Goal: Find specific page/section: Find specific page/section

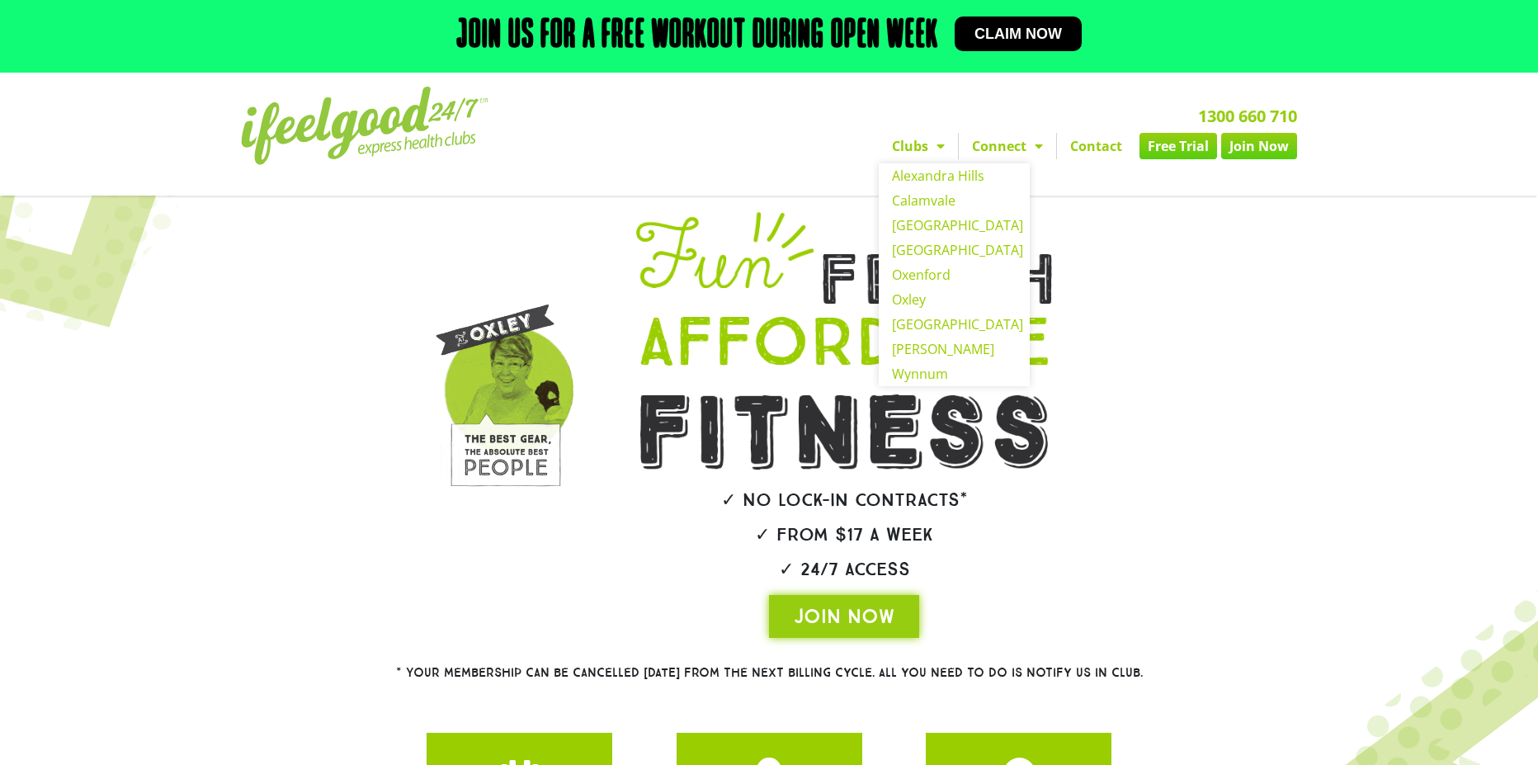
click at [935, 144] on span "Menu" at bounding box center [937, 146] width 17 height 30
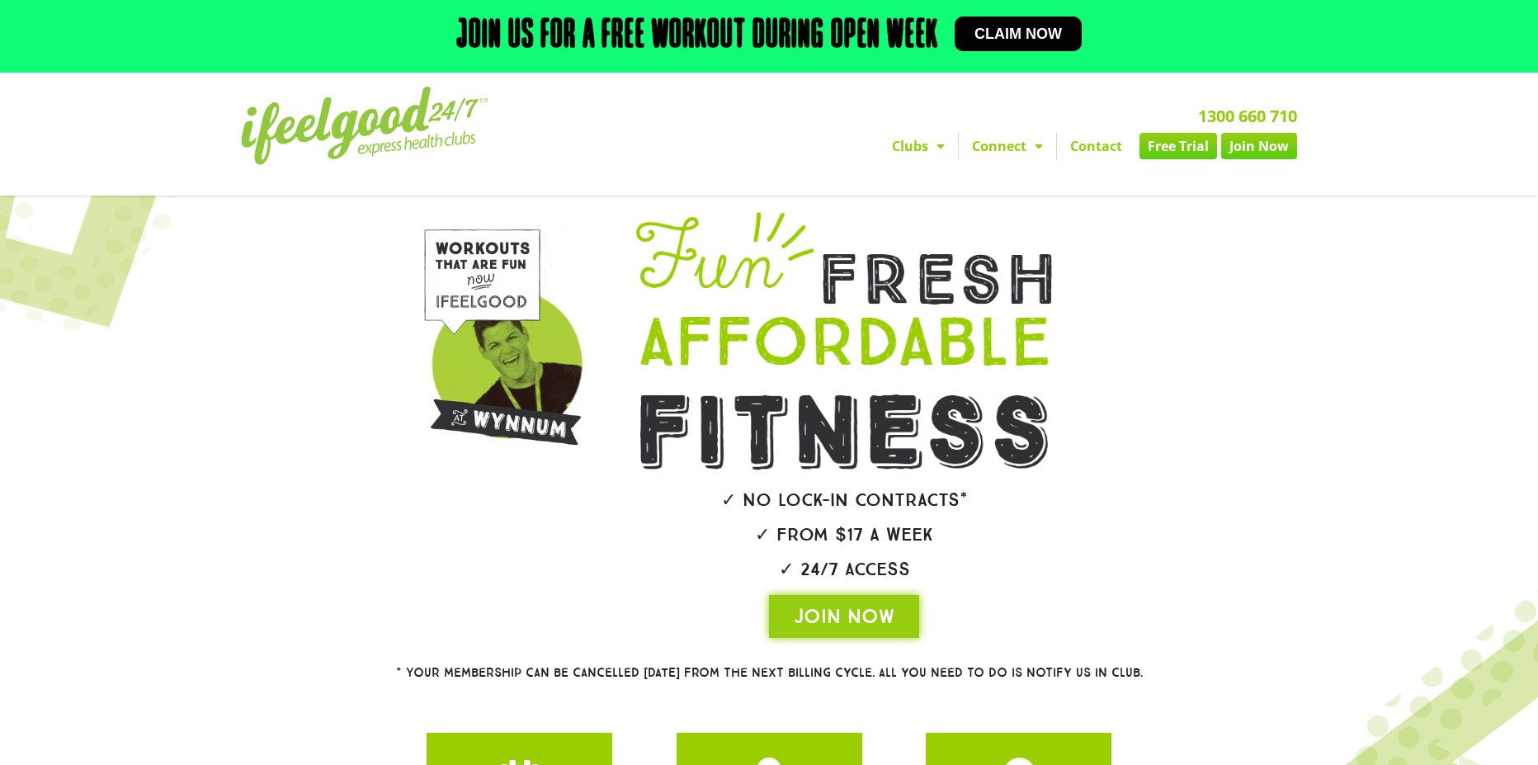
click at [931, 145] on span "Menu" at bounding box center [937, 146] width 17 height 30
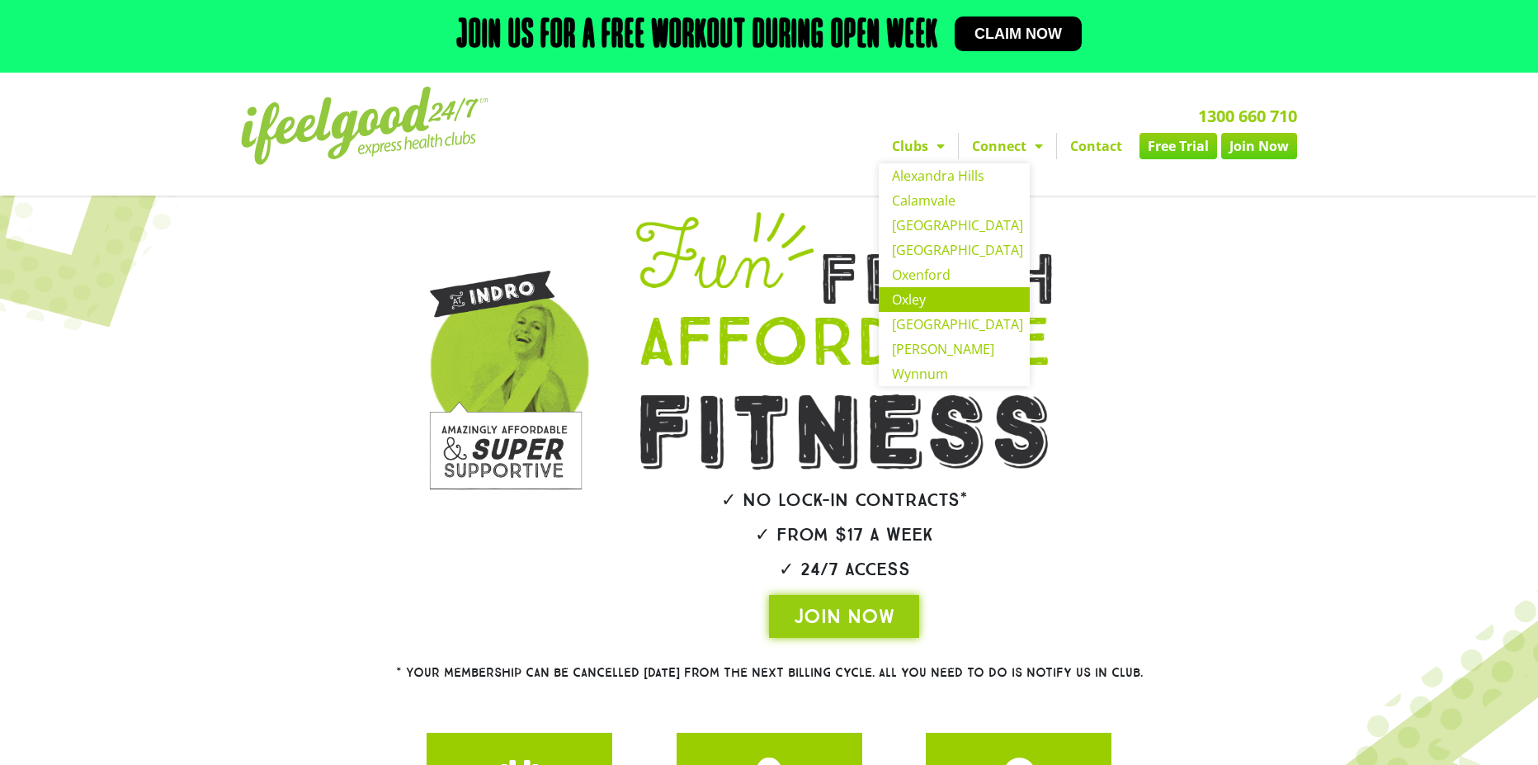
click at [916, 299] on link "Oxley" at bounding box center [954, 299] width 151 height 25
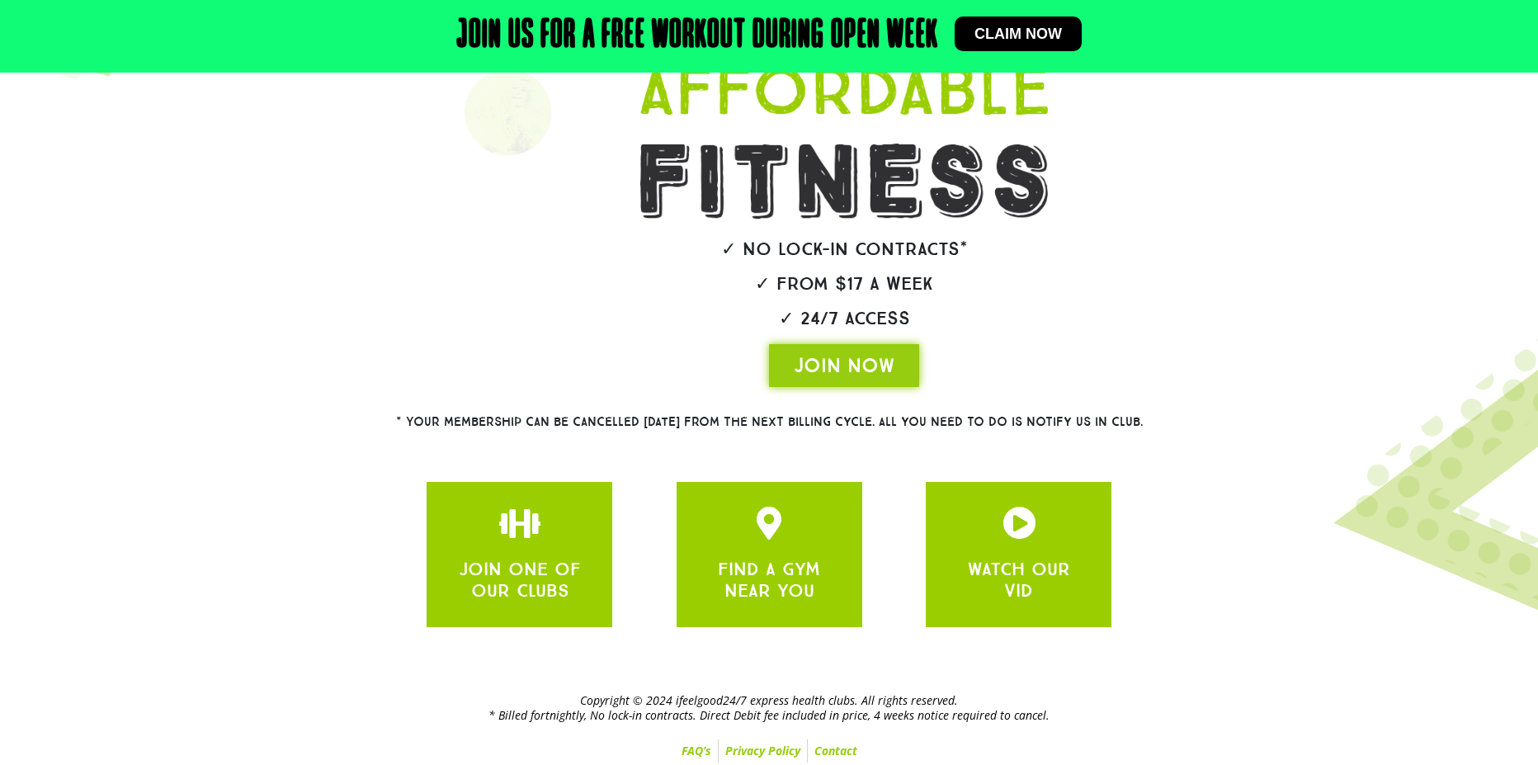
scroll to position [257, 0]
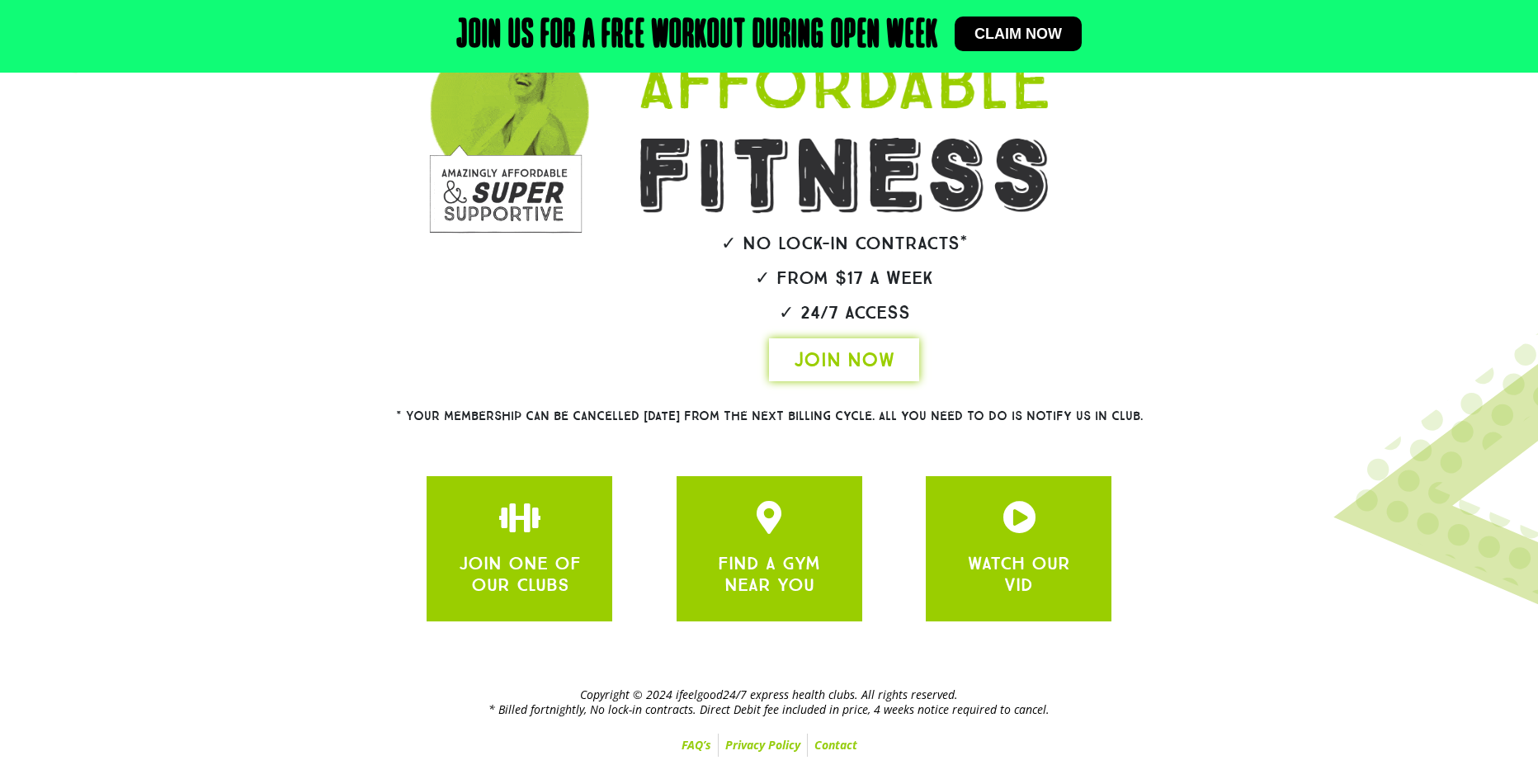
click at [822, 352] on span "JOIN NOW" at bounding box center [844, 360] width 101 height 26
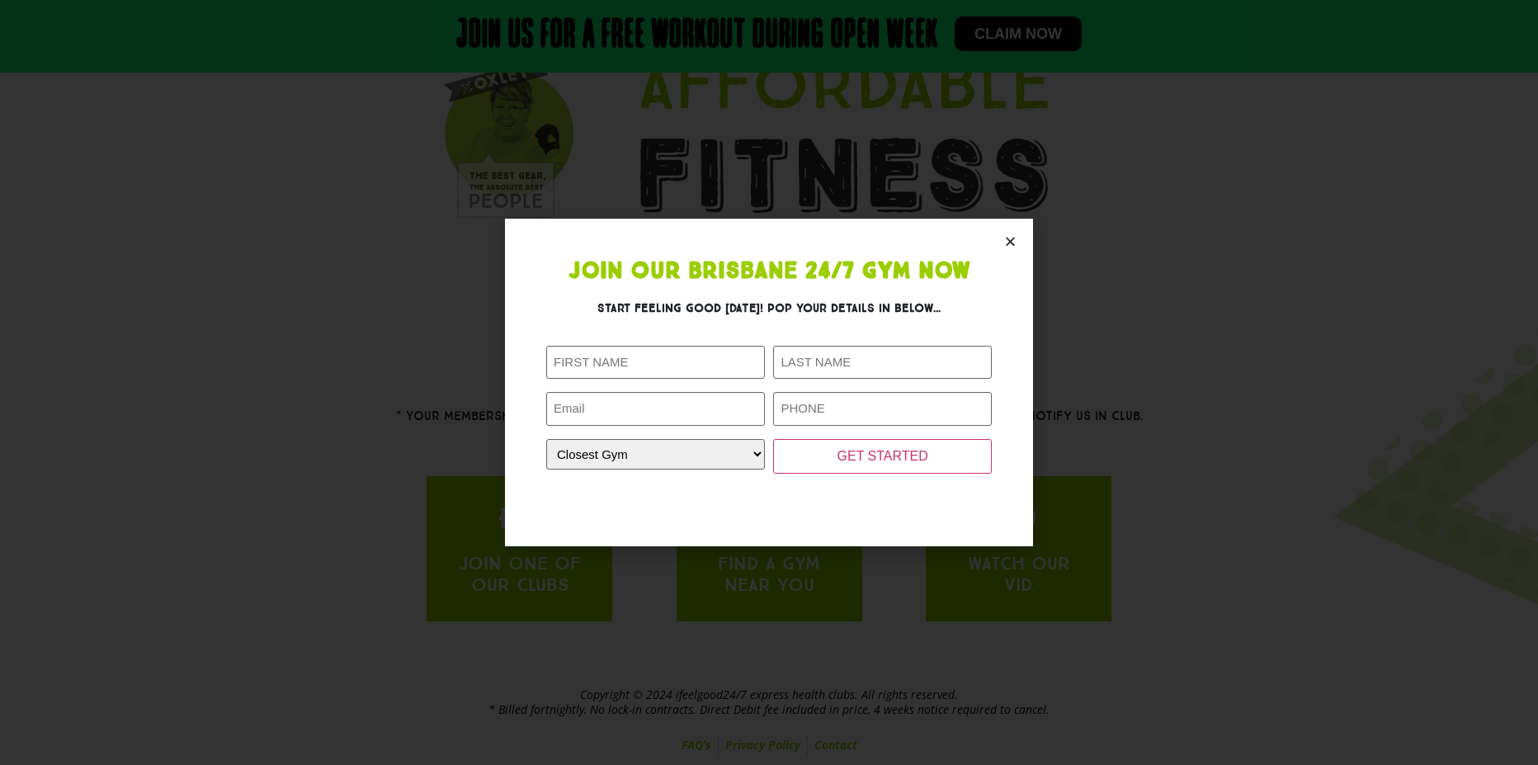
click at [1004, 239] on icon "Close" at bounding box center [1010, 241] width 12 height 12
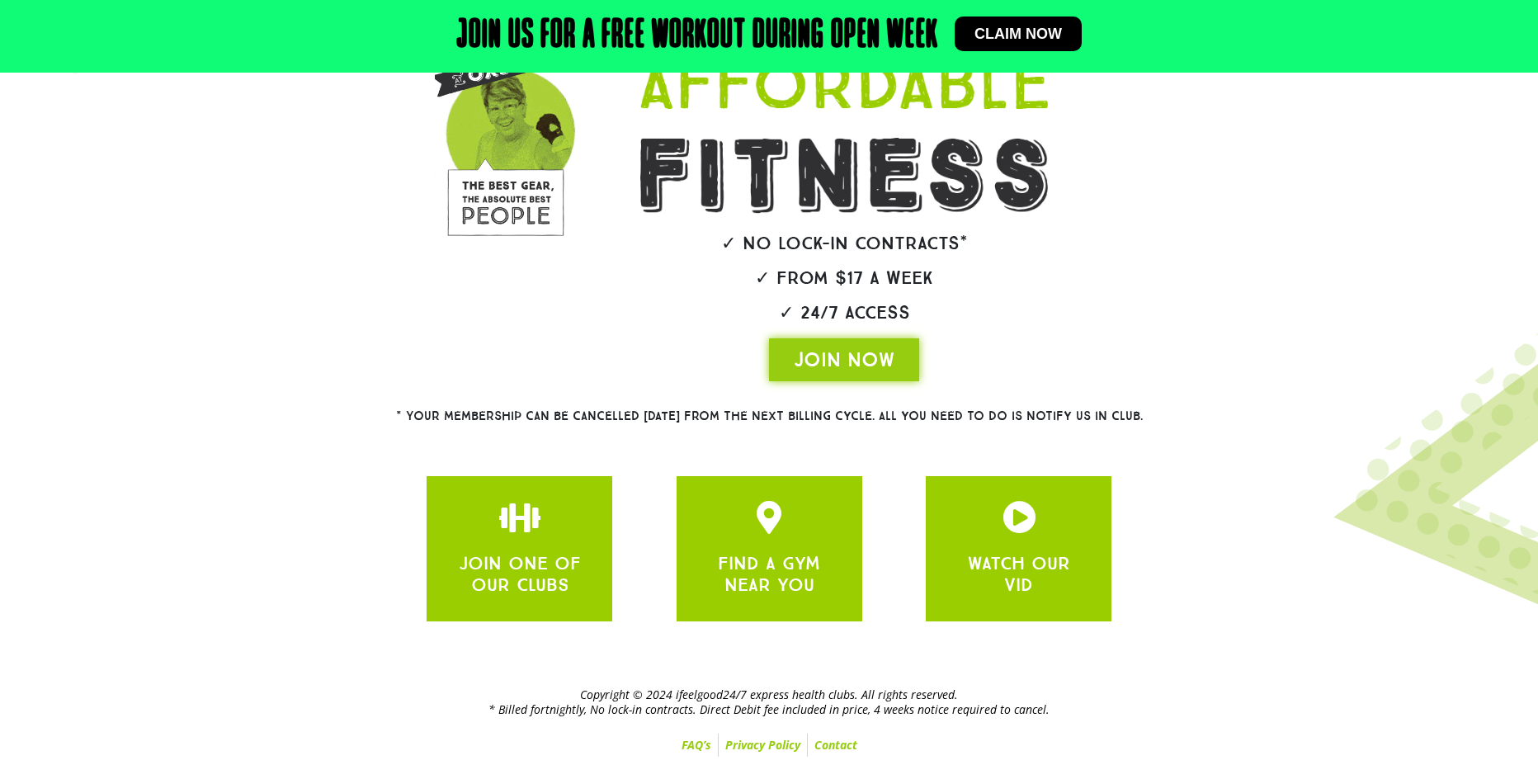
click at [839, 745] on link "Contact" at bounding box center [836, 745] width 56 height 23
